Goal: Information Seeking & Learning: Find specific fact

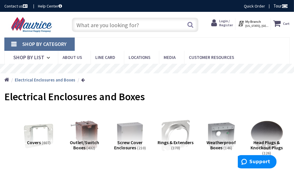
click at [96, 26] on input "text" at bounding box center [135, 25] width 127 height 14
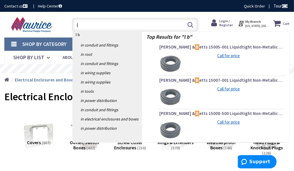
type input "l"
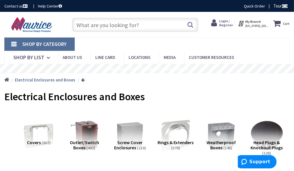
click at [100, 27] on input "text" at bounding box center [135, 25] width 127 height 14
click at [119, 25] on input "text" at bounding box center [135, 25] width 127 height 14
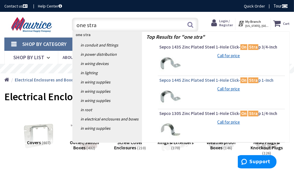
type input "one stra"
click at [218, 82] on span "Sepco 144S Zinc Plated Steel 1-Hole Click- On Stra p 1-Inch" at bounding box center [221, 81] width 124 height 6
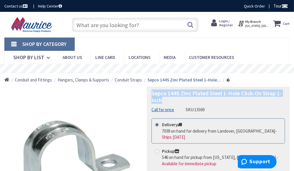
drag, startPoint x: 150, startPoint y: 92, endPoint x: 281, endPoint y: 98, distance: 131.3
click at [281, 98] on div "Sepco 144S Zinc Plated Steel 1-Hole Click-On Strap 1-Inch Call for price SKU: 1…" at bounding box center [218, 163] width 143 height 152
copy span "Sepco 144S Zinc Plated Steel 1-Hole Click-On Strap 1-Inch"
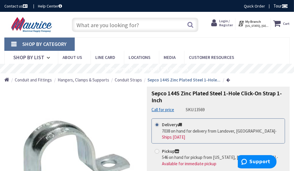
click at [224, 43] on nav "Shop By Category Conduit and Fittings Cable Tray & Accessories Cable Trays Cabl…" at bounding box center [146, 50] width 285 height 27
click at [104, 27] on input "text" at bounding box center [135, 25] width 127 height 14
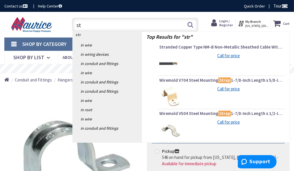
type input "s"
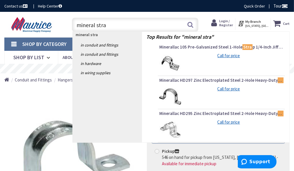
click at [114, 27] on input "mineral stra" at bounding box center [135, 25] width 127 height 14
click at [111, 28] on input "mineral stra" at bounding box center [135, 25] width 127 height 14
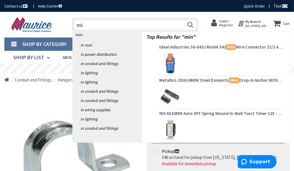
type input "m"
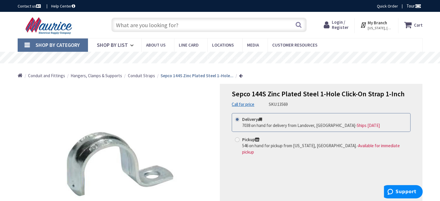
click at [28, 45] on link "Shop By Category" at bounding box center [53, 45] width 70 height 13
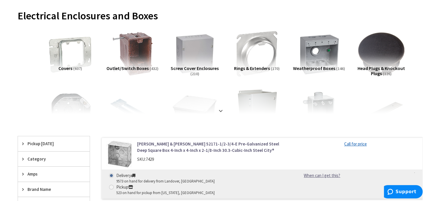
scroll to position [87, 0]
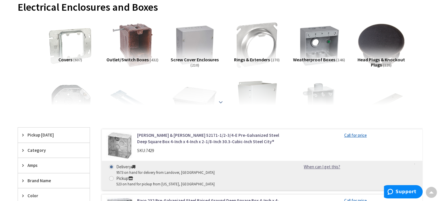
click at [221, 101] on strong at bounding box center [220, 102] width 7 height 6
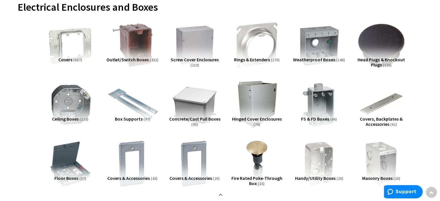
click at [137, 110] on img at bounding box center [132, 104] width 52 height 52
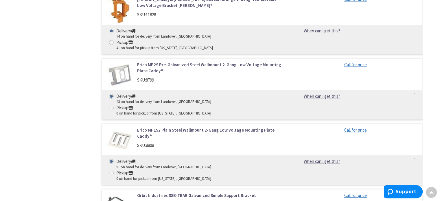
scroll to position [2491, 0]
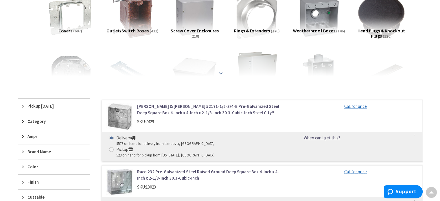
click at [219, 72] on strong at bounding box center [220, 73] width 7 height 6
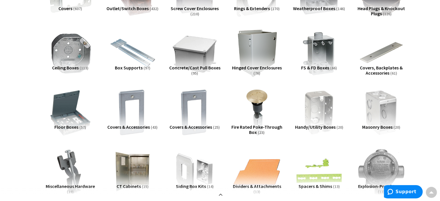
scroll to position [174, 0]
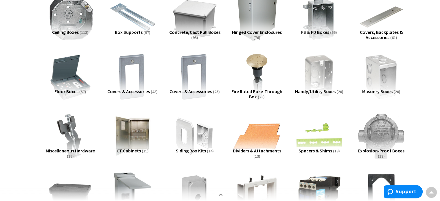
click at [76, 22] on img at bounding box center [70, 17] width 52 height 52
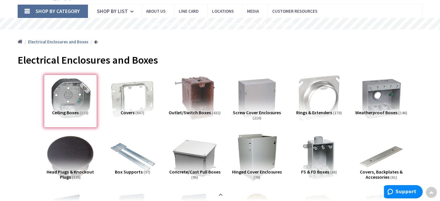
scroll to position [0, 0]
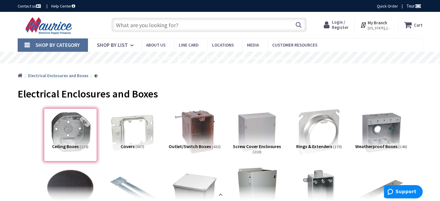
click at [146, 23] on input "text" at bounding box center [208, 25] width 195 height 14
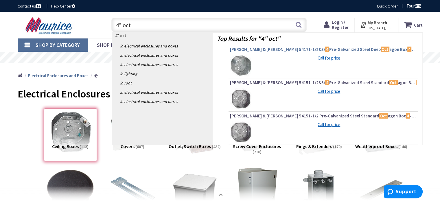
type input "4" oct"
click at [275, 48] on span "Thomas & Betts 54171-1/2&3/ 4 Pre-Galvanized Steel Deep Oct agon Box 4 -Inch x …" at bounding box center [323, 50] width 187 height 6
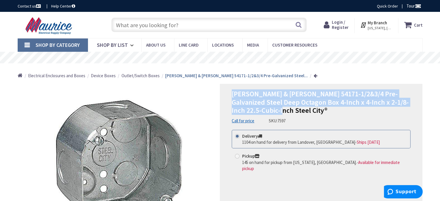
drag, startPoint x: 233, startPoint y: 95, endPoint x: 375, endPoint y: 107, distance: 143.1
click at [375, 107] on h1 "[PERSON_NAME] & [PERSON_NAME] 54171-1/2&3/4 Pre-Galvanized Steel Deep Octagon B…" at bounding box center [321, 102] width 179 height 25
copy span "Thomas & Betts 54171-1/2&3/4 Pre-Galvanized Steel Deep Octagon Box 4-Inch x 4-I…"
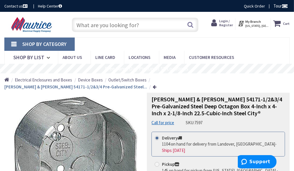
click at [160, 26] on input "text" at bounding box center [135, 25] width 127 height 14
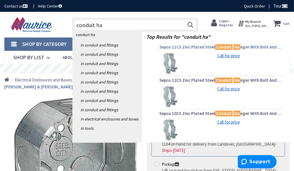
type input "conduit ha"
click at [195, 47] on span "Sepco 11CS Zinc Plated Steel Conduit Ha nger With Bolt And Nut 3/4-Inch" at bounding box center [221, 47] width 124 height 6
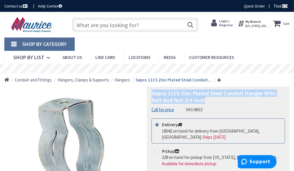
drag, startPoint x: 151, startPoint y: 92, endPoint x: 262, endPoint y: 98, distance: 110.5
click at [262, 98] on h1 "Sepco 11CS Zinc Plated Steel Conduit Hanger With Bolt And Nut 3/4-Inch" at bounding box center [218, 97] width 134 height 14
copy span "Sepco 11CS Zinc Plated Steel Conduit Hanger With Bolt And Nut 3/4-Inch"
click at [143, 24] on input "text" at bounding box center [135, 25] width 127 height 14
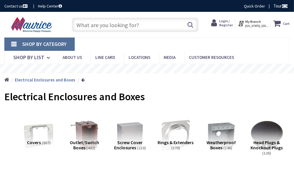
click at [120, 28] on input "text" at bounding box center [135, 25] width 127 height 14
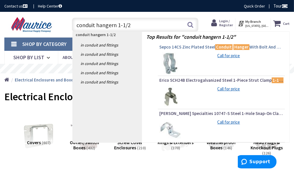
type input "conduit hangern 1-1/2"
click at [197, 45] on span "Sepco 14CS Zinc Plated Steel Conduit Hanger With Bolt And Nut 1-1/2 -Inch" at bounding box center [221, 47] width 124 height 6
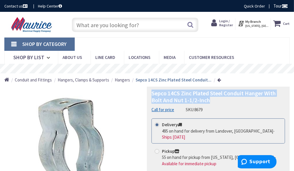
drag, startPoint x: 151, startPoint y: 94, endPoint x: 279, endPoint y: 100, distance: 127.9
click at [279, 100] on h1 "Sepco 14CS Zinc Plated Steel Conduit Hanger With Bolt And Nut 1-1/2-Inch" at bounding box center [218, 97] width 134 height 14
copy span "Sepco 14CS Zinc Plated Steel Conduit Hanger With Bolt And Nut 1-1/2-Inch"
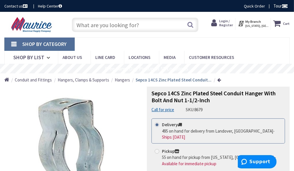
click at [167, 22] on input "text" at bounding box center [135, 25] width 127 height 14
click at [158, 24] on input "text" at bounding box center [135, 25] width 127 height 14
click at [105, 25] on input "text" at bounding box center [135, 25] width 127 height 14
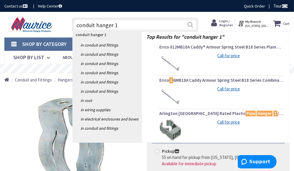
click at [187, 24] on div "conduit hanger 1 conduit hanger 1 Search" at bounding box center [135, 25] width 127 height 14
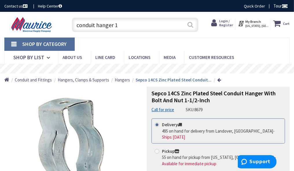
type input "conduit hanger 1"
click at [189, 26] on button "Search" at bounding box center [191, 24] width 8 height 13
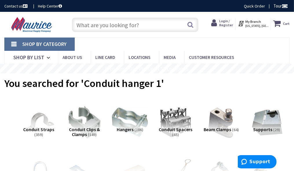
click at [137, 123] on img at bounding box center [130, 123] width 36 height 36
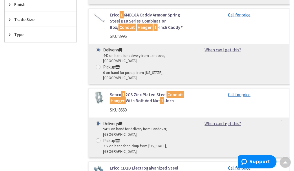
scroll to position [319, 0]
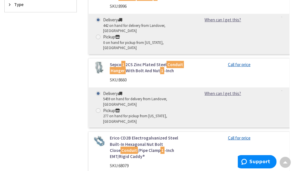
click at [142, 62] on link "Sepco 1 2CS Zinc Plated Steel Conduit Hanger With Bolt And Nut 1 -Inch" at bounding box center [147, 68] width 75 height 12
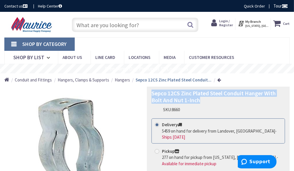
drag, startPoint x: 150, startPoint y: 93, endPoint x: 219, endPoint y: 99, distance: 69.5
click at [219, 99] on div "Sepco 12CS Zinc Plated Steel Conduit Hanger With Bolt And Nut 1-Inch SKU: 8660 …" at bounding box center [218, 163] width 143 height 152
copy span "Sepco 12CS Zinc Plated Steel Conduit Hanger With Bolt And Nut 1-Inch"
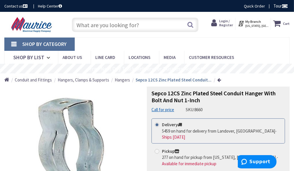
click at [140, 23] on input "text" at bounding box center [135, 25] width 127 height 14
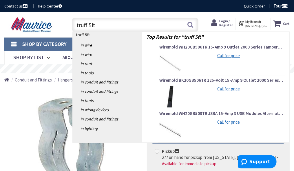
click at [83, 26] on input "truff 5ft" at bounding box center [135, 25] width 127 height 14
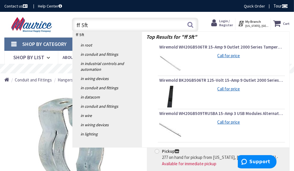
click at [82, 26] on input "ff 5ft" at bounding box center [135, 25] width 127 height 14
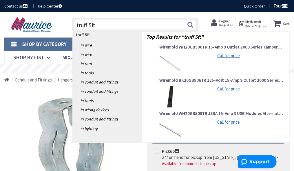
click at [139, 28] on input "truff 5ft" at bounding box center [135, 25] width 127 height 14
type input "t"
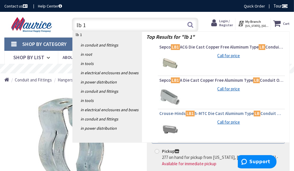
type input "lb 1"
click at [204, 114] on span "Crouse-Hinds LB1 5-MTC Die Cast Aluminum Type LB Conduit Outlet Body With Cover…" at bounding box center [221, 114] width 124 height 6
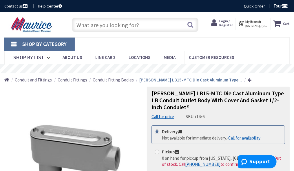
click at [133, 28] on input "text" at bounding box center [135, 25] width 127 height 14
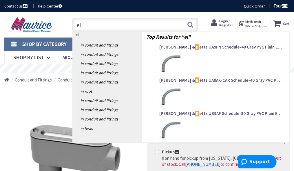
type input "e"
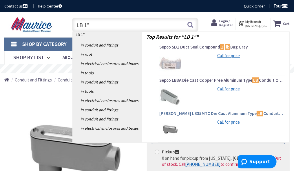
type input "LB 1""
click at [198, 113] on span "[PERSON_NAME] LB35MTC Die Cast Aluminum Type LB Conduit Outlet Body With Cover …" at bounding box center [221, 114] width 124 height 6
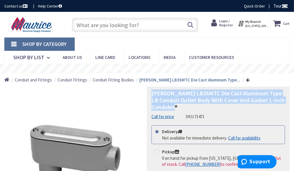
drag, startPoint x: 151, startPoint y: 95, endPoint x: 250, endPoint y: 106, distance: 99.7
click at [250, 106] on h1 "Crouse-Hinds LB35MTC Die Cast Aluminum Type LB Conduit Outlet Body With Cover A…" at bounding box center [218, 100] width 134 height 21
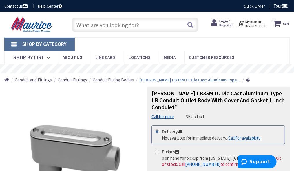
click at [109, 25] on input "text" at bounding box center [135, 25] width 127 height 14
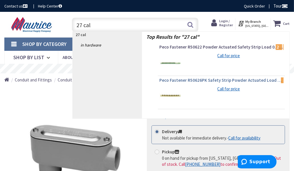
type input "27 cal"
click at [161, 82] on span "Peco Fastener R50626PK Safety Strip Powder Actuated Load 0. 27 Cal iber Load Ye…" at bounding box center [221, 81] width 124 height 6
click at [162, 81] on span "Peco Fastener R50626PK Safety Strip Powder Actuated Load 0. 27 Cal iber Load Ye…" at bounding box center [221, 81] width 124 height 6
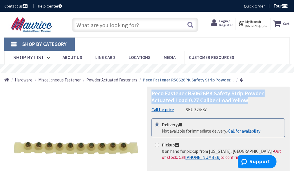
drag, startPoint x: 150, startPoint y: 92, endPoint x: 252, endPoint y: 101, distance: 101.7
click at [252, 101] on div "Peco Fastener R50626PK Safety Strip Powder Actuated Load 0.27 Caliber Load Yell…" at bounding box center [218, 163] width 143 height 152
copy span "Peco Fastener R50626PK Safety Strip Powder Actuated Load 0.27 Caliber Load Yell…"
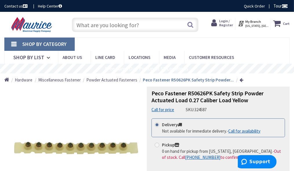
click at [178, 41] on nav "Shop By Category Conduit and Fittings Cable Tray & Accessories Cable Trays Cabl…" at bounding box center [146, 50] width 285 height 27
click at [120, 26] on input "text" at bounding box center [135, 25] width 127 height 14
click at [105, 24] on input "text" at bounding box center [135, 25] width 127 height 14
click at [116, 28] on input "text" at bounding box center [135, 25] width 127 height 14
click at [120, 26] on input "text" at bounding box center [135, 25] width 127 height 14
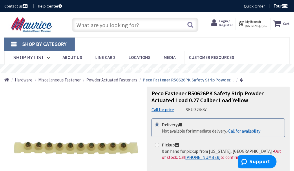
click at [100, 25] on input "text" at bounding box center [135, 25] width 127 height 14
click at [97, 25] on input "text" at bounding box center [135, 25] width 127 height 14
click at [89, 24] on input "text" at bounding box center [135, 25] width 127 height 14
click at [88, 25] on input "text" at bounding box center [135, 25] width 127 height 14
click at [154, 26] on input "text" at bounding box center [135, 25] width 127 height 14
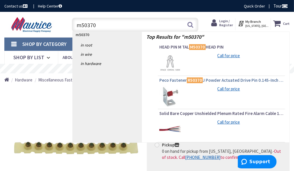
type input "m50370"
click at [178, 81] on span "Peco Fastener R50370 J Powder Actuated Drive Pin 0.145-Inch x 1-1/4-Inch" at bounding box center [221, 81] width 124 height 6
click at [174, 80] on span "Peco Fastener R50370 J Powder Actuated Drive Pin 0.145-Inch x 1-1/4-Inch" at bounding box center [221, 81] width 124 height 6
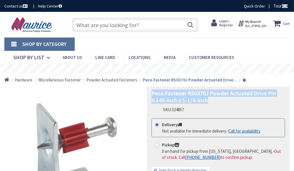
drag, startPoint x: 151, startPoint y: 95, endPoint x: 239, endPoint y: 103, distance: 87.8
click at [239, 103] on h1 "Peco Fastener R50370J Powder Actuated Drive Pin 0.145-Inch x 1-1/4-Inch" at bounding box center [218, 97] width 134 height 14
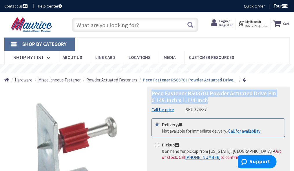
copy span "Peco Fastener R50370J Powder Actuated Drive Pin 0.145-Inch x 1-1/4-Inch"
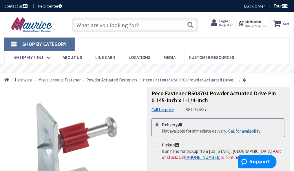
click at [154, 21] on input "text" at bounding box center [135, 25] width 127 height 14
type input "b"
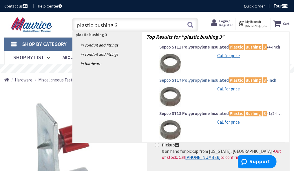
type input "plastic bushing 3"
click at [201, 83] on span "Sepco ST17 Polypropylene Insulated Plastic Bushing 3 -Inch" at bounding box center [221, 81] width 124 height 6
click at [202, 81] on span "Sepco ST17 Polypropylene Insulated Plastic Bushing 3 -Inch" at bounding box center [221, 81] width 124 height 6
click at [196, 80] on span "Sepco ST17 Polypropylene Insulated Plastic Bushing 3 -Inch" at bounding box center [221, 81] width 124 height 6
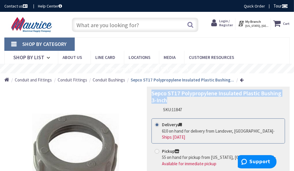
drag, startPoint x: 150, startPoint y: 93, endPoint x: 237, endPoint y: 98, distance: 87.9
click at [237, 98] on div "Sepco ST17 Polypropylene Insulated Plastic Bushing 3-Inch SKU: 11847 This produ…" at bounding box center [218, 163] width 143 height 152
copy span "Sepco ST17 Polypropylene Insulated Plastic Bushing 3-Inch"
